Goal: Task Accomplishment & Management: Use online tool/utility

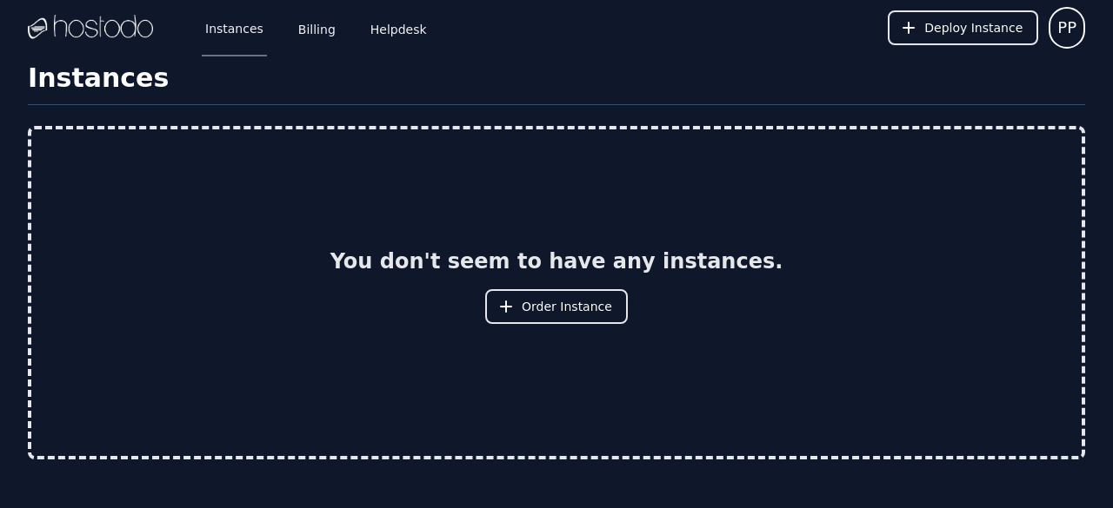
click at [80, 28] on img at bounding box center [90, 28] width 125 height 26
click at [534, 310] on span "Order Instance" at bounding box center [567, 306] width 90 height 17
